Goal: Task Accomplishment & Management: Manage account settings

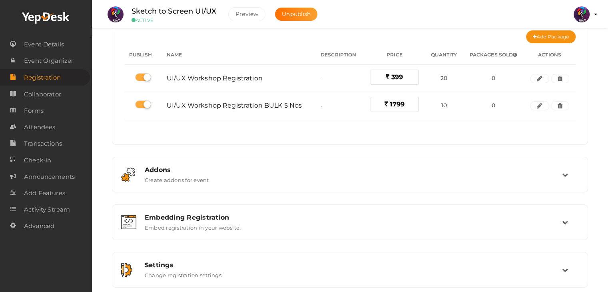
scroll to position [72, 0]
click at [52, 48] on span "Event Details" at bounding box center [44, 44] width 40 height 16
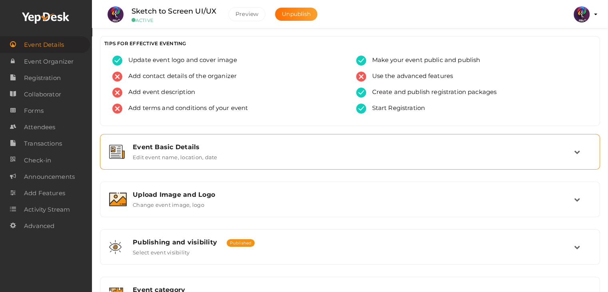
click at [219, 151] on div "Event Basic Details Edit event name, location, date" at bounding box center [350, 151] width 447 height 17
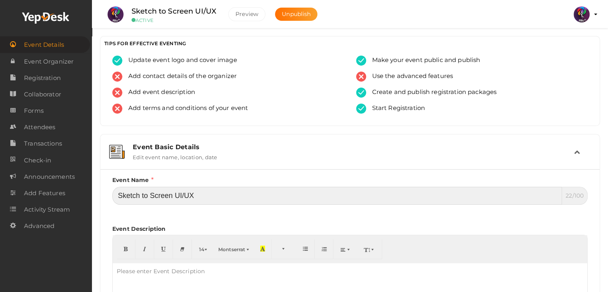
drag, startPoint x: 172, startPoint y: 195, endPoint x: 97, endPoint y: 202, distance: 75.1
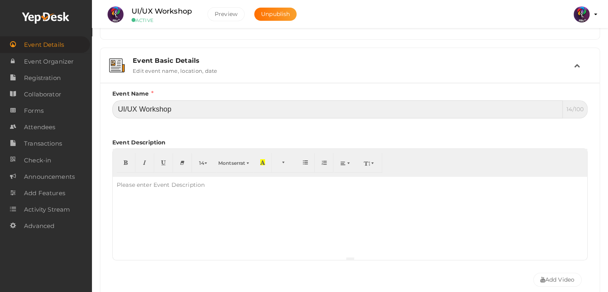
scroll to position [85, 0]
type input "UI/UX Workshop"
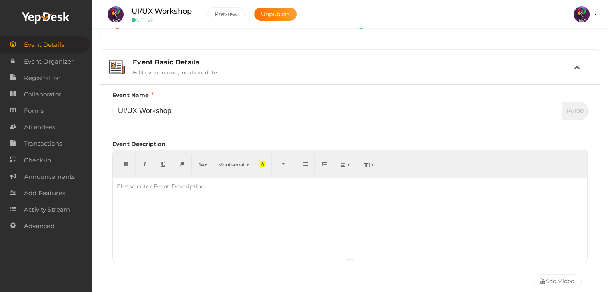
click at [570, 69] on div "Event Basic Details Edit event name, location, date" at bounding box center [350, 66] width 447 height 17
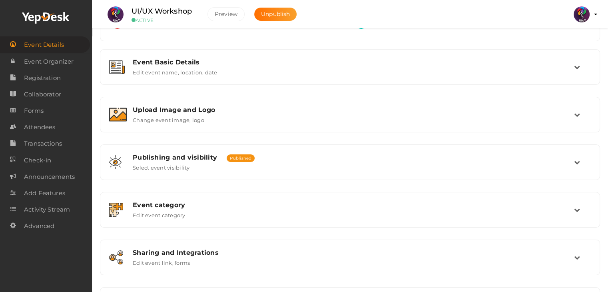
scroll to position [135, 0]
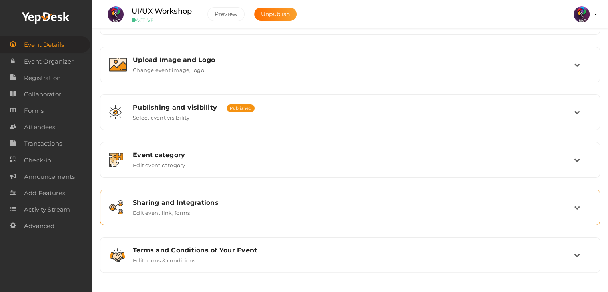
click at [264, 210] on div "Sharing and Integrations Edit event link, forms" at bounding box center [350, 207] width 447 height 17
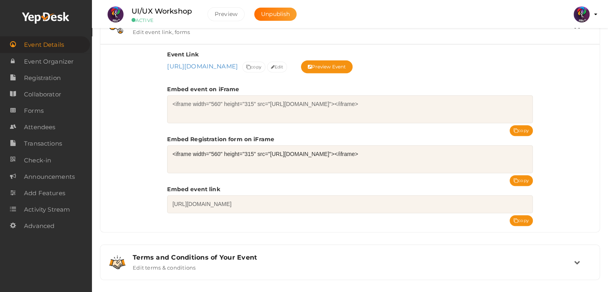
scroll to position [322, 0]
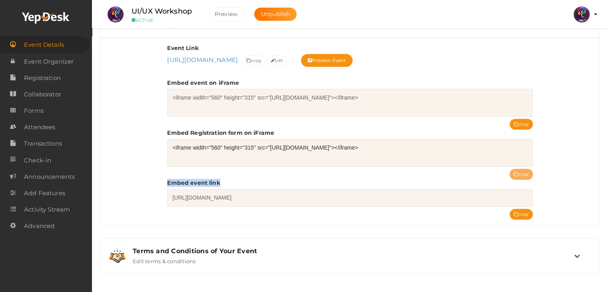
click at [524, 167] on div "Event Link https://www.yepdesk.com/sketch-to-screen-ui-ux https://www.yepdesk.c…" at bounding box center [349, 125] width 365 height 163
click at [524, 169] on button "copy" at bounding box center [520, 174] width 23 height 11
click at [583, 20] on img at bounding box center [581, 14] width 16 height 16
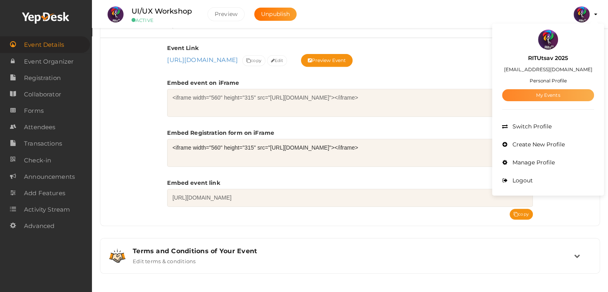
click at [553, 100] on link "My Events" at bounding box center [548, 95] width 92 height 12
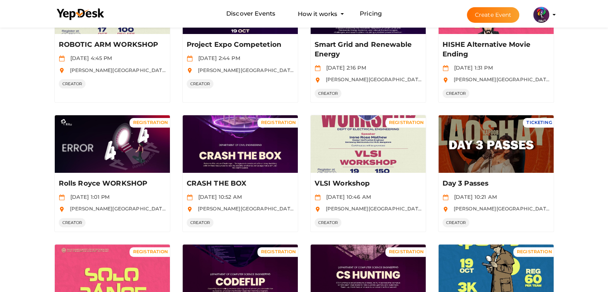
scroll to position [379, 0]
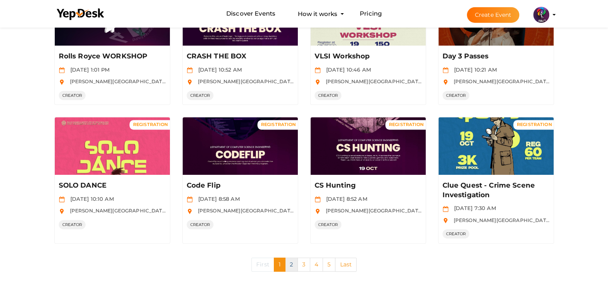
click at [291, 264] on link "2" at bounding box center [291, 264] width 13 height 14
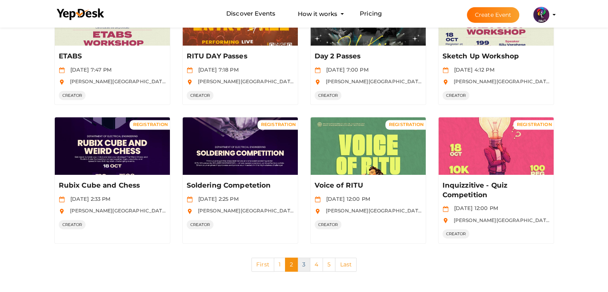
click at [306, 262] on link "3" at bounding box center [303, 264] width 13 height 14
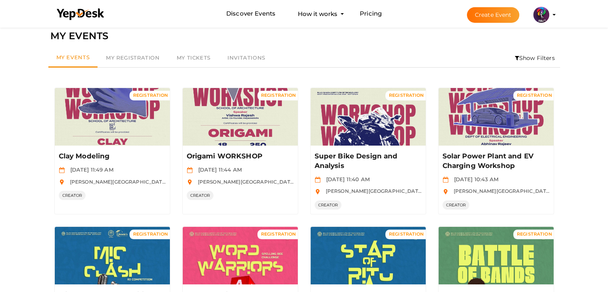
scroll to position [0, 0]
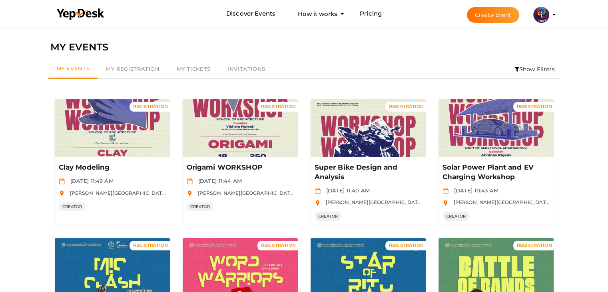
click at [524, 64] on li "Show Filters" at bounding box center [534, 69] width 50 height 18
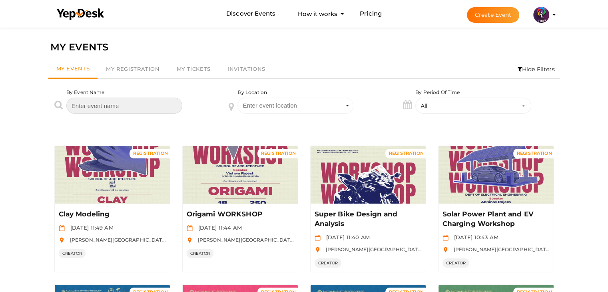
click at [137, 108] on input "text" at bounding box center [124, 105] width 116 height 16
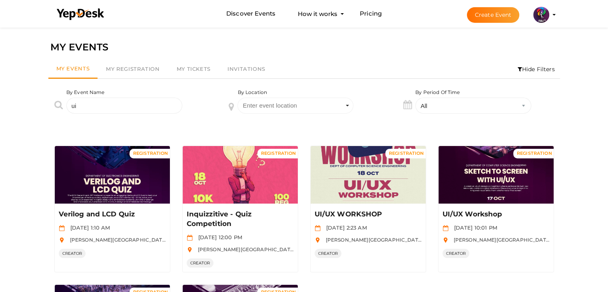
click at [230, 138] on div "REGISTRATION Manage Event Verilog and LCD Quiz Oct 19 2025, 1:10 AM RAJIV GANDH…" at bounding box center [303, 270] width 511 height 291
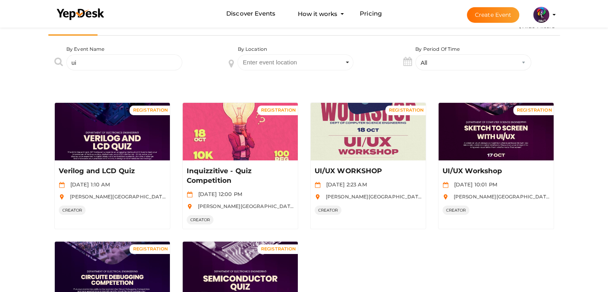
scroll to position [44, 0]
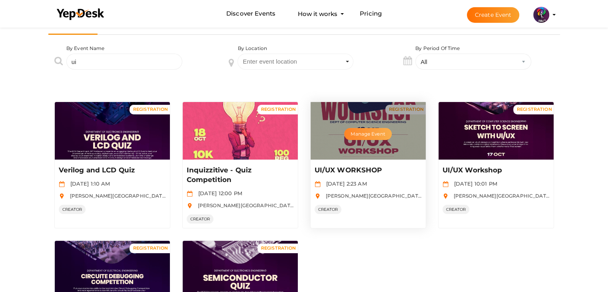
click at [370, 139] on button "Manage Event" at bounding box center [367, 134] width 47 height 12
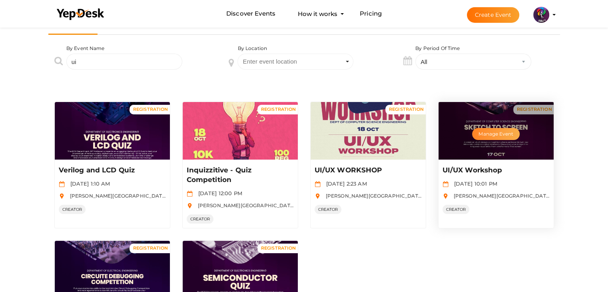
click at [497, 131] on button "Manage Event" at bounding box center [495, 134] width 47 height 12
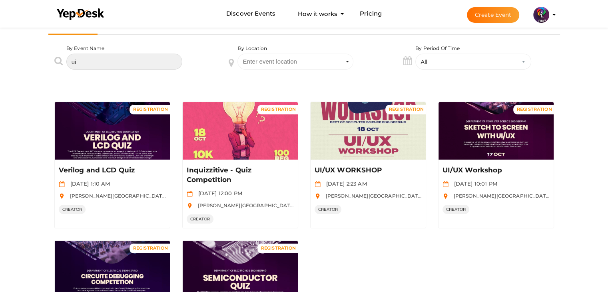
drag, startPoint x: 147, startPoint y: 63, endPoint x: 77, endPoint y: 59, distance: 70.0
click at [77, 59] on input "ui" at bounding box center [124, 62] width 116 height 16
type input "u"
type input "netflix"
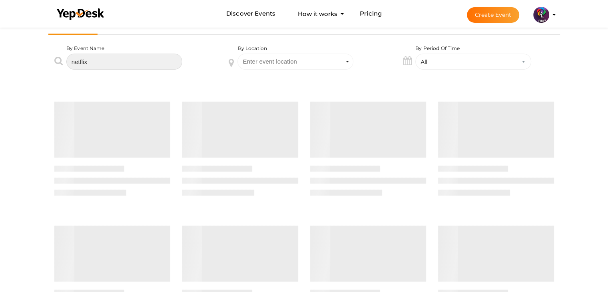
scroll to position [0, 0]
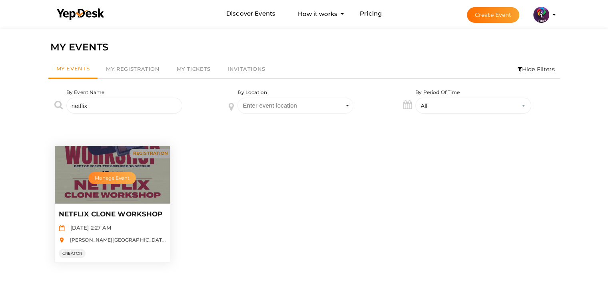
click at [124, 179] on button "Manage Event" at bounding box center [111, 178] width 47 height 12
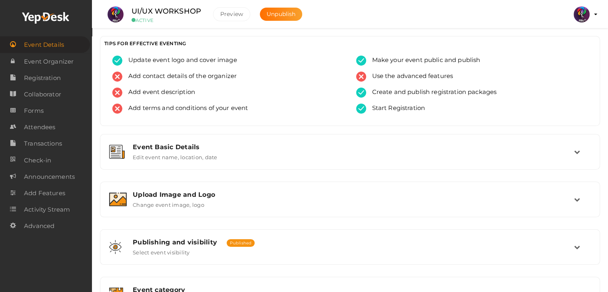
scroll to position [135, 0]
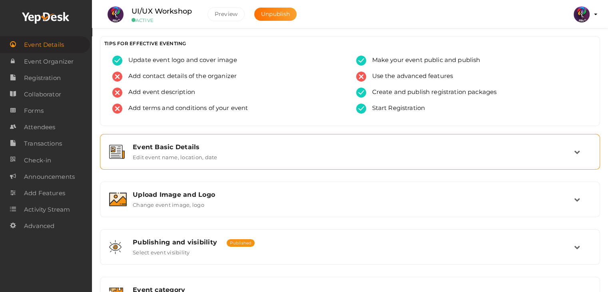
click at [217, 146] on div "Event Basic Details" at bounding box center [353, 147] width 441 height 8
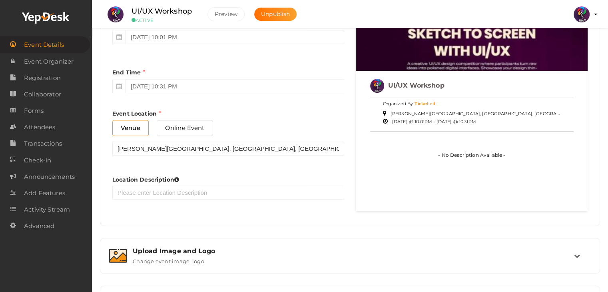
scroll to position [352, 0]
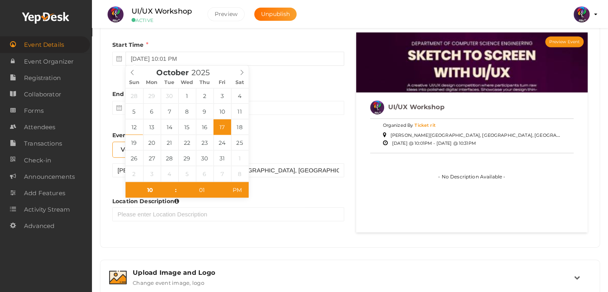
click at [157, 52] on input "[DATE] 10:01 PM" at bounding box center [234, 59] width 218 height 14
type input "[DATE] 10:01 PM"
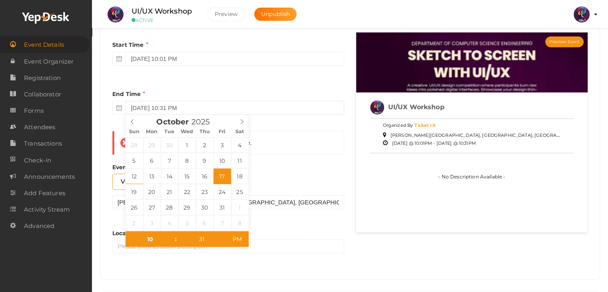
drag, startPoint x: 308, startPoint y: 102, endPoint x: 240, endPoint y: 111, distance: 68.9
click at [240, 111] on input "[DATE] 10:31 PM" at bounding box center [234, 108] width 218 height 14
type input "[DATE] 10:31 PM"
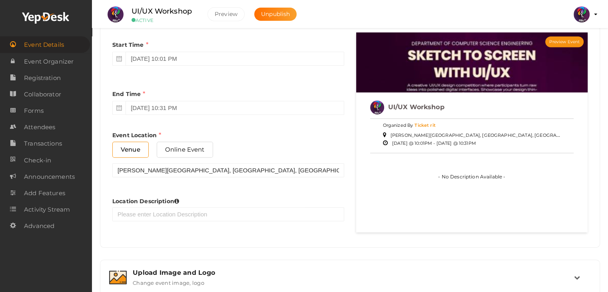
click at [278, 149] on div "Start Time [DATE] 10:01 PM End Time [DATE] 10:31 PM End Time must be greater th…" at bounding box center [228, 134] width 244 height 205
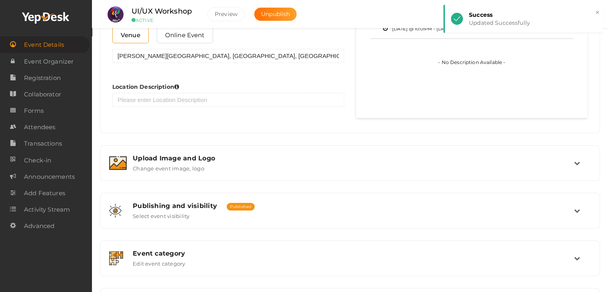
scroll to position [472, 0]
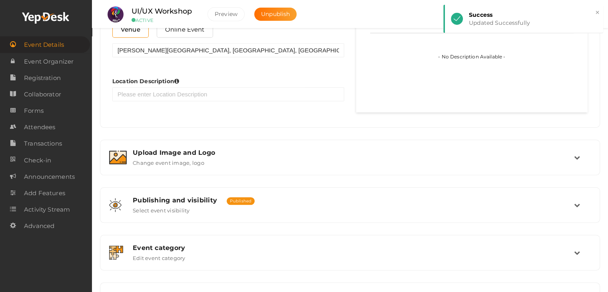
click at [227, 175] on div "Event Basic Details Edit event name, location, date Event Name UI/UX Workshop 1…" at bounding box center [350, 13] width 500 height 703
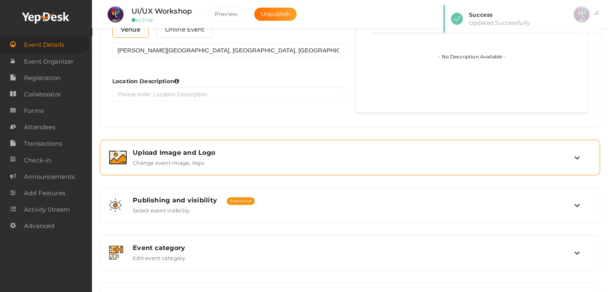
click at [240, 151] on div "Upload Image and Logo" at bounding box center [353, 153] width 441 height 8
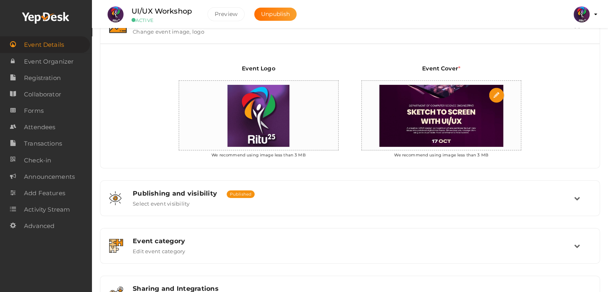
scroll to position [173, 0]
click at [497, 90] on input "file" at bounding box center [497, 96] width 16 height 16
type input "C:\fakepath\UIUX workshopp.jpg"
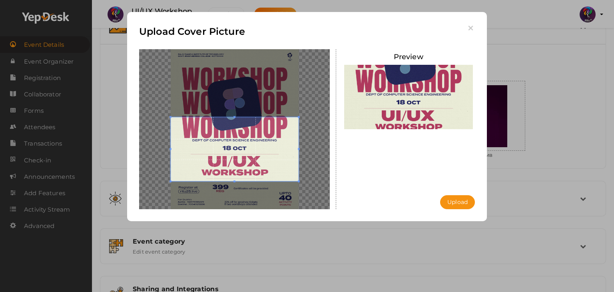
drag, startPoint x: 283, startPoint y: 122, endPoint x: 280, endPoint y: 135, distance: 13.5
click at [280, 135] on span at bounding box center [235, 149] width 128 height 64
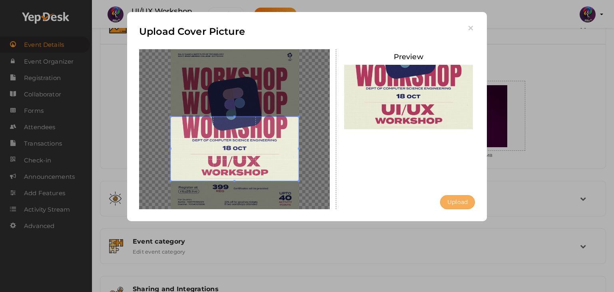
click at [469, 201] on button "Upload" at bounding box center [457, 202] width 35 height 14
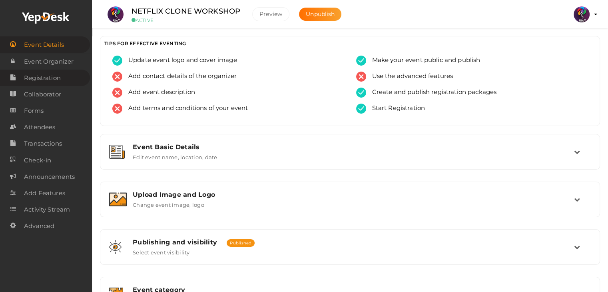
click at [54, 74] on span "Registration" at bounding box center [42, 78] width 37 height 16
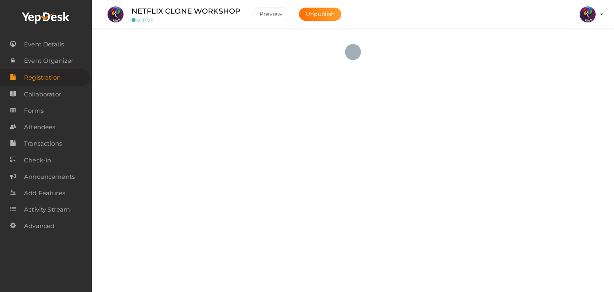
checkbox input "true"
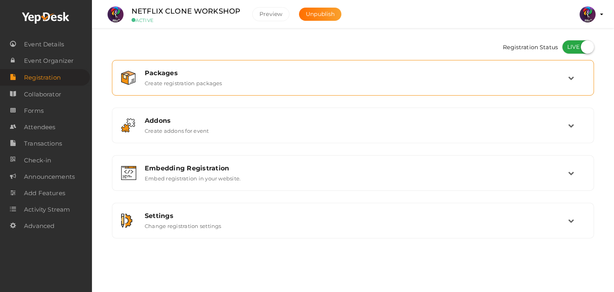
click at [438, 78] on div "Packages Create registration packages" at bounding box center [353, 77] width 429 height 17
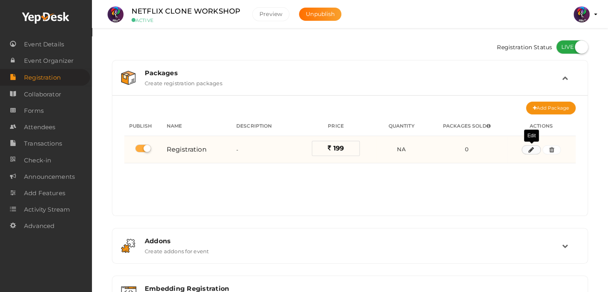
click at [529, 151] on icon "button" at bounding box center [531, 149] width 6 height 5
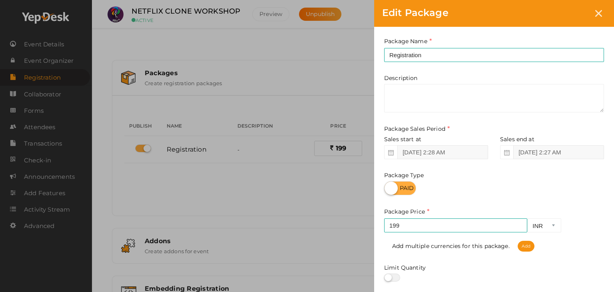
scroll to position [99, 0]
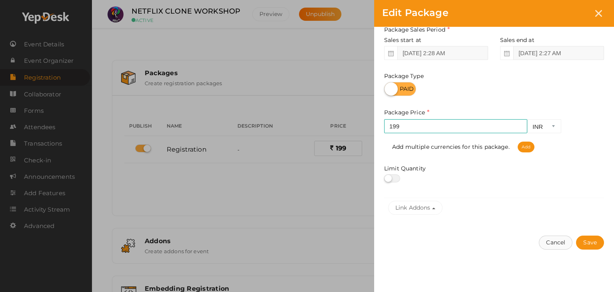
click at [557, 246] on button "Cancel" at bounding box center [555, 242] width 34 height 14
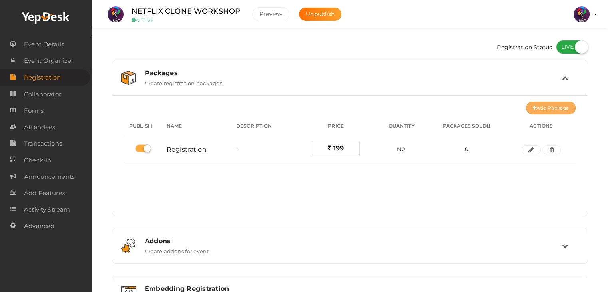
click at [560, 101] on button "Add Package" at bounding box center [551, 107] width 50 height 13
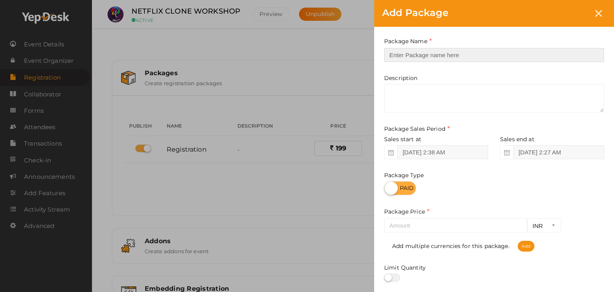
click at [448, 55] on input "text" at bounding box center [494, 55] width 220 height 14
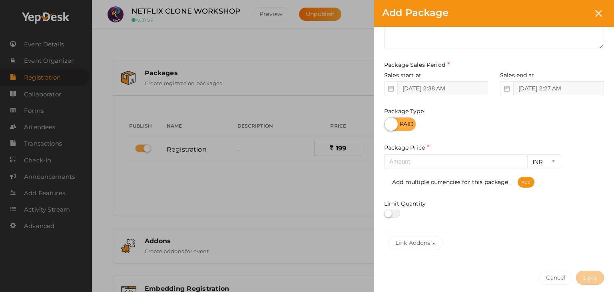
type input "Netflix Registration Bulk 5 Nos"
click at [441, 163] on input "number" at bounding box center [455, 161] width 143 height 14
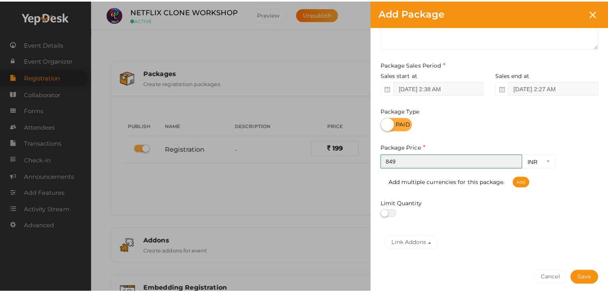
scroll to position [99, 0]
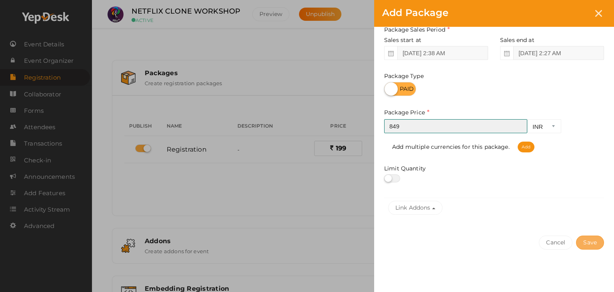
type input "849"
click at [592, 241] on button "Save" at bounding box center [590, 242] width 28 height 14
